Goal: Task Accomplishment & Management: Complete application form

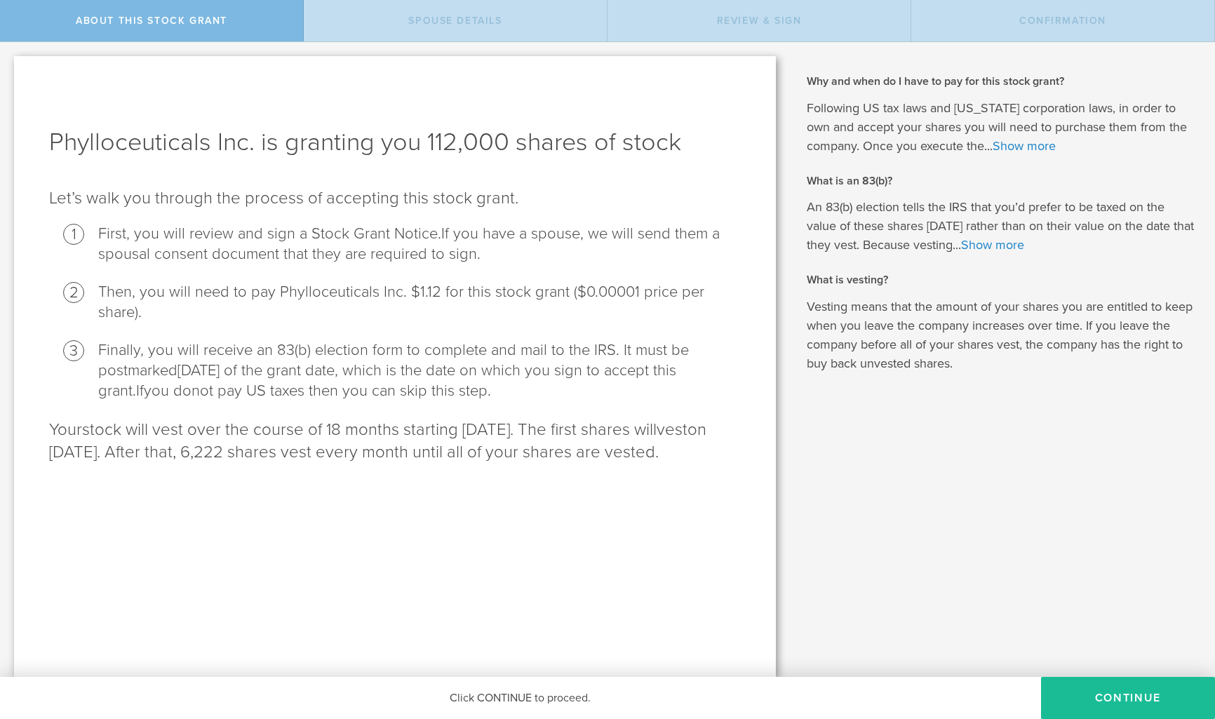
scroll to position [0, 1]
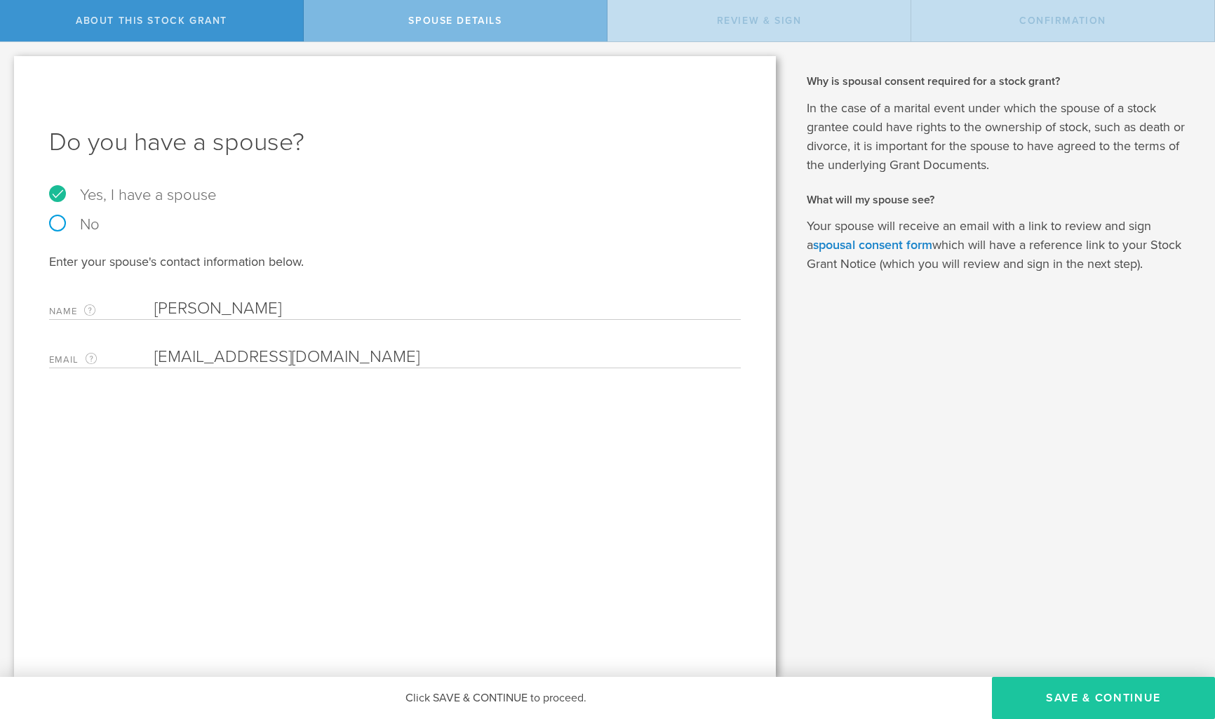
type input "[EMAIL_ADDRESS][DOMAIN_NAME]"
click at [1084, 702] on button "Save & Continue" at bounding box center [1103, 698] width 223 height 42
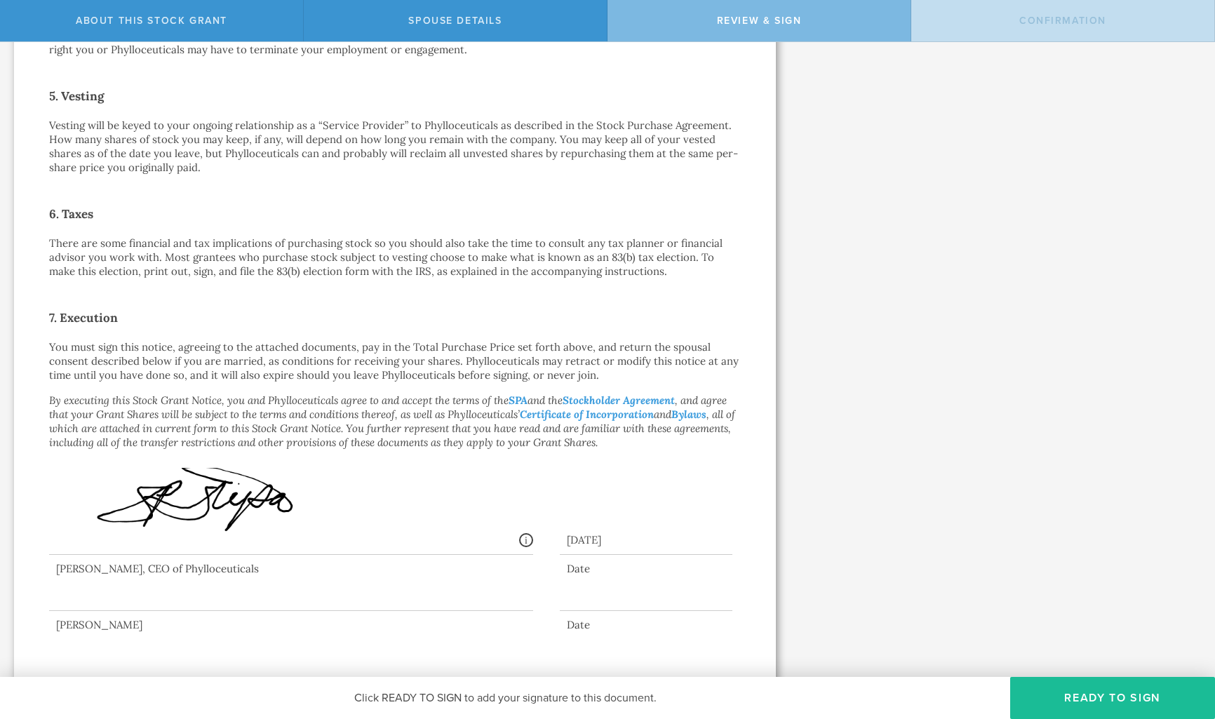
click at [250, 590] on div at bounding box center [291, 583] width 484 height 56
click at [1081, 697] on button "Ready to Sign" at bounding box center [1112, 698] width 205 height 42
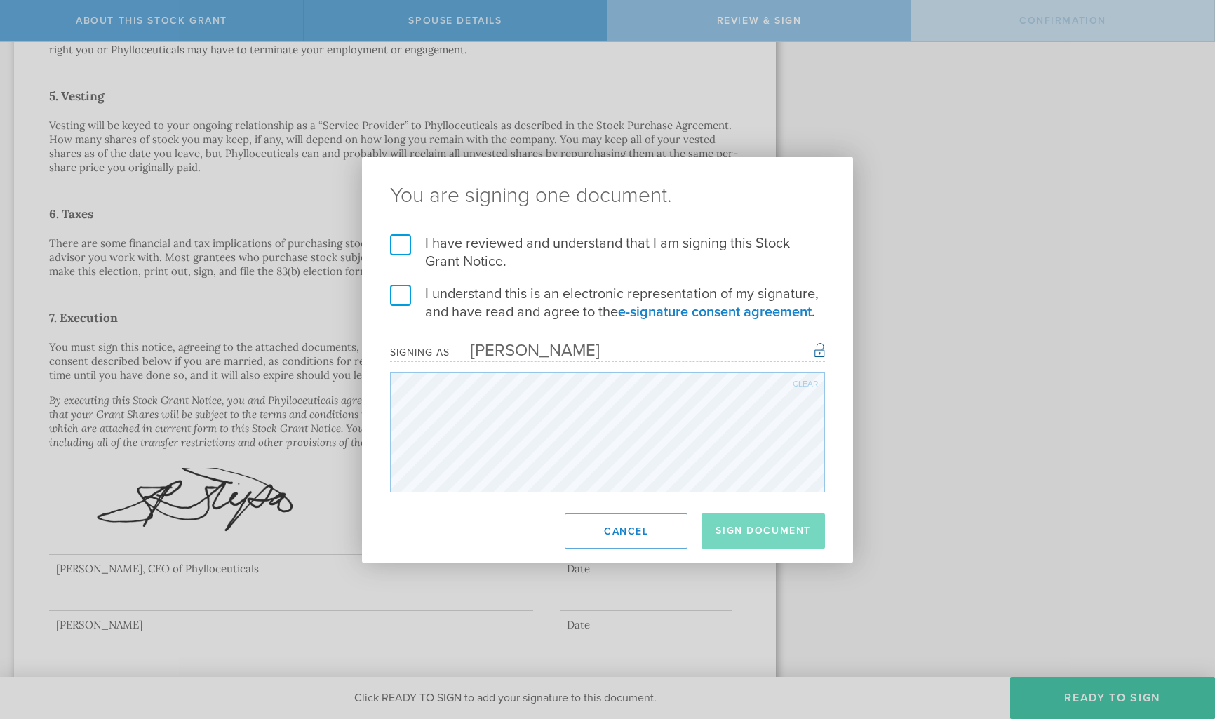
click at [401, 248] on label "I have reviewed and understand that I am signing this Stock Grant Notice." at bounding box center [607, 252] width 435 height 36
click at [0, 0] on input "I have reviewed and understand that I am signing this Stock Grant Notice." at bounding box center [0, 0] width 0 height 0
click at [401, 301] on label "I understand this is an electronic representation of my signature, and have rea…" at bounding box center [607, 303] width 435 height 36
click at [0, 0] on input "I understand this is an electronic representation of my signature, and have rea…" at bounding box center [0, 0] width 0 height 0
click at [768, 533] on button "Sign Document" at bounding box center [763, 531] width 123 height 35
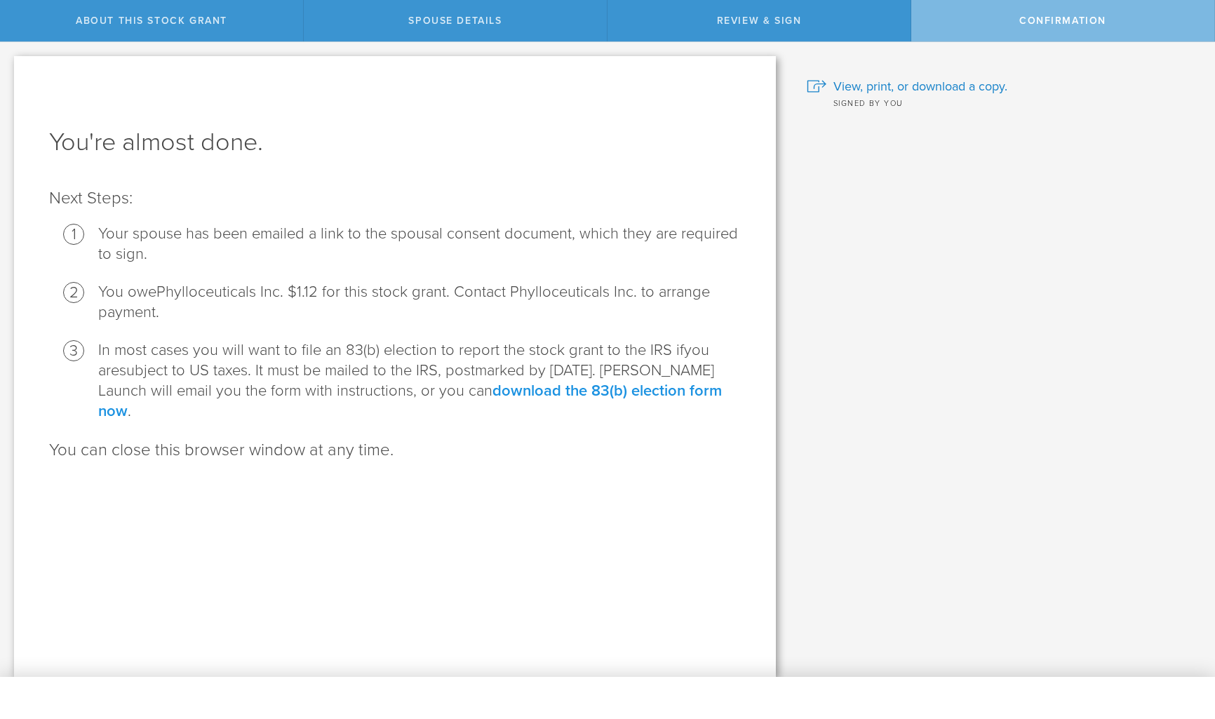
click at [606, 393] on link "download the 83(b) election form now" at bounding box center [410, 401] width 624 height 39
